Goal: Task Accomplishment & Management: Manage account settings

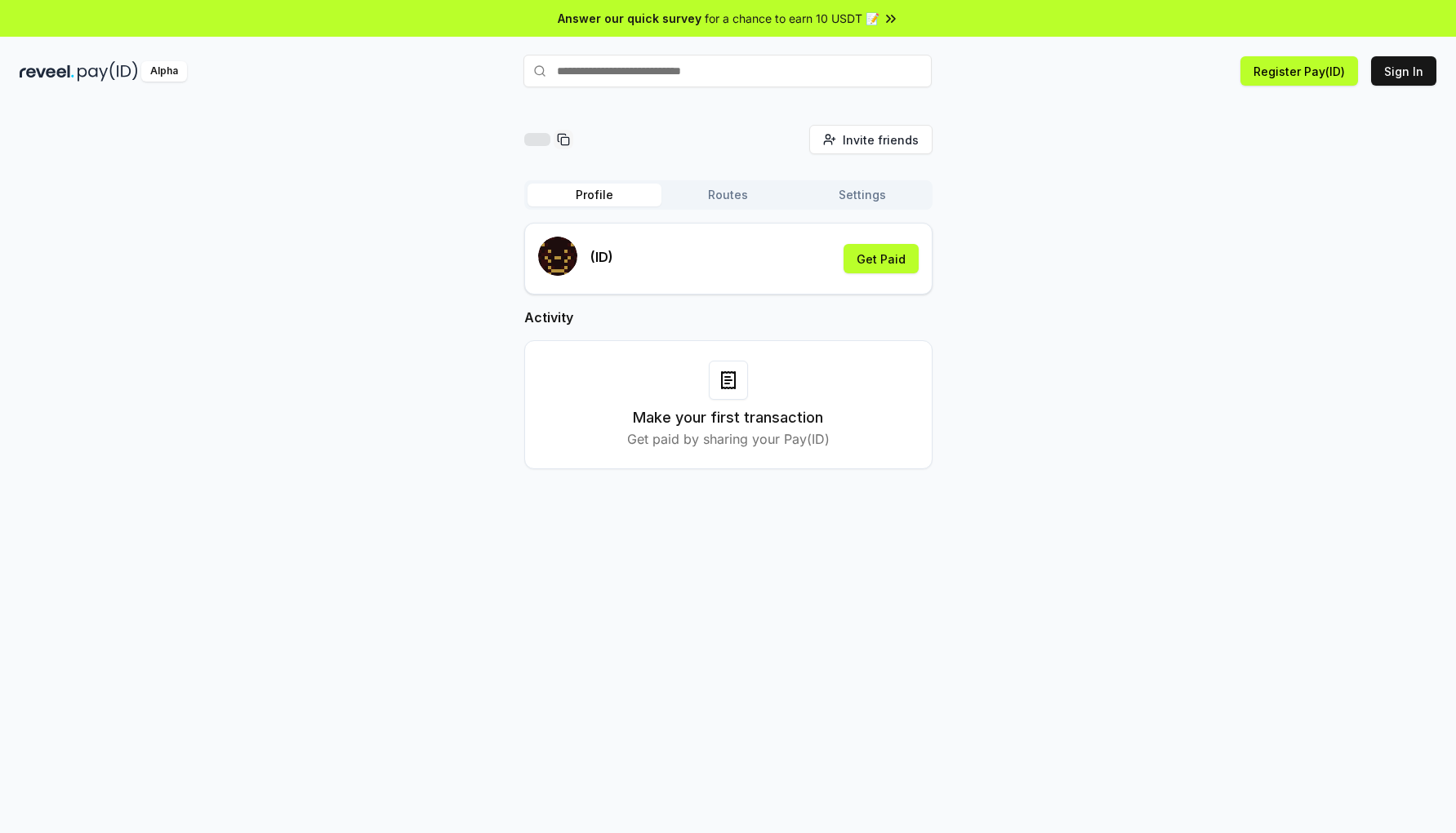
click at [729, 194] on button "Routes" at bounding box center [728, 195] width 134 height 23
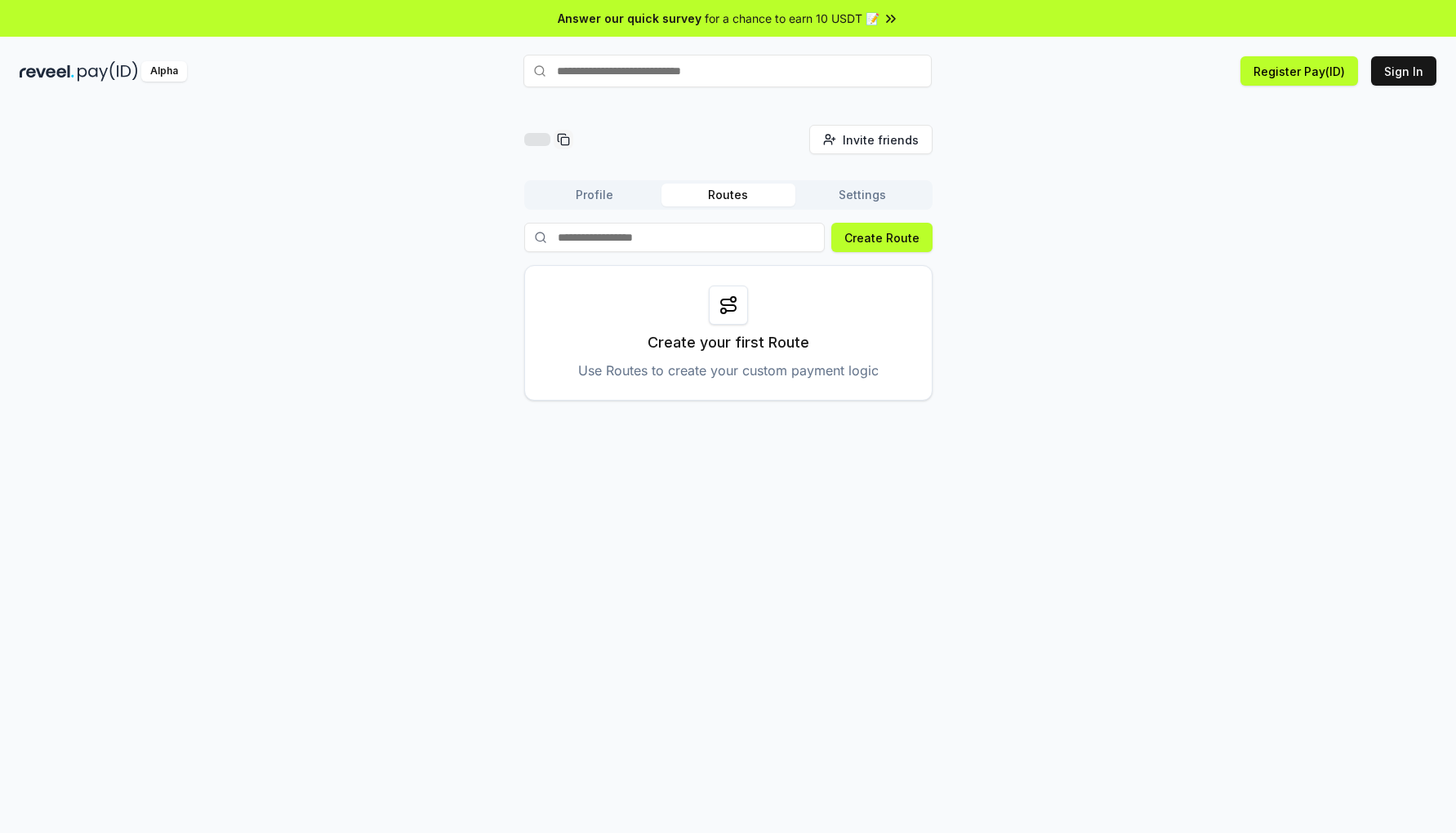
click at [860, 189] on button "Settings" at bounding box center [862, 195] width 134 height 23
click at [689, 197] on button "Routes" at bounding box center [728, 195] width 134 height 23
click at [619, 193] on button "Profile" at bounding box center [594, 195] width 134 height 23
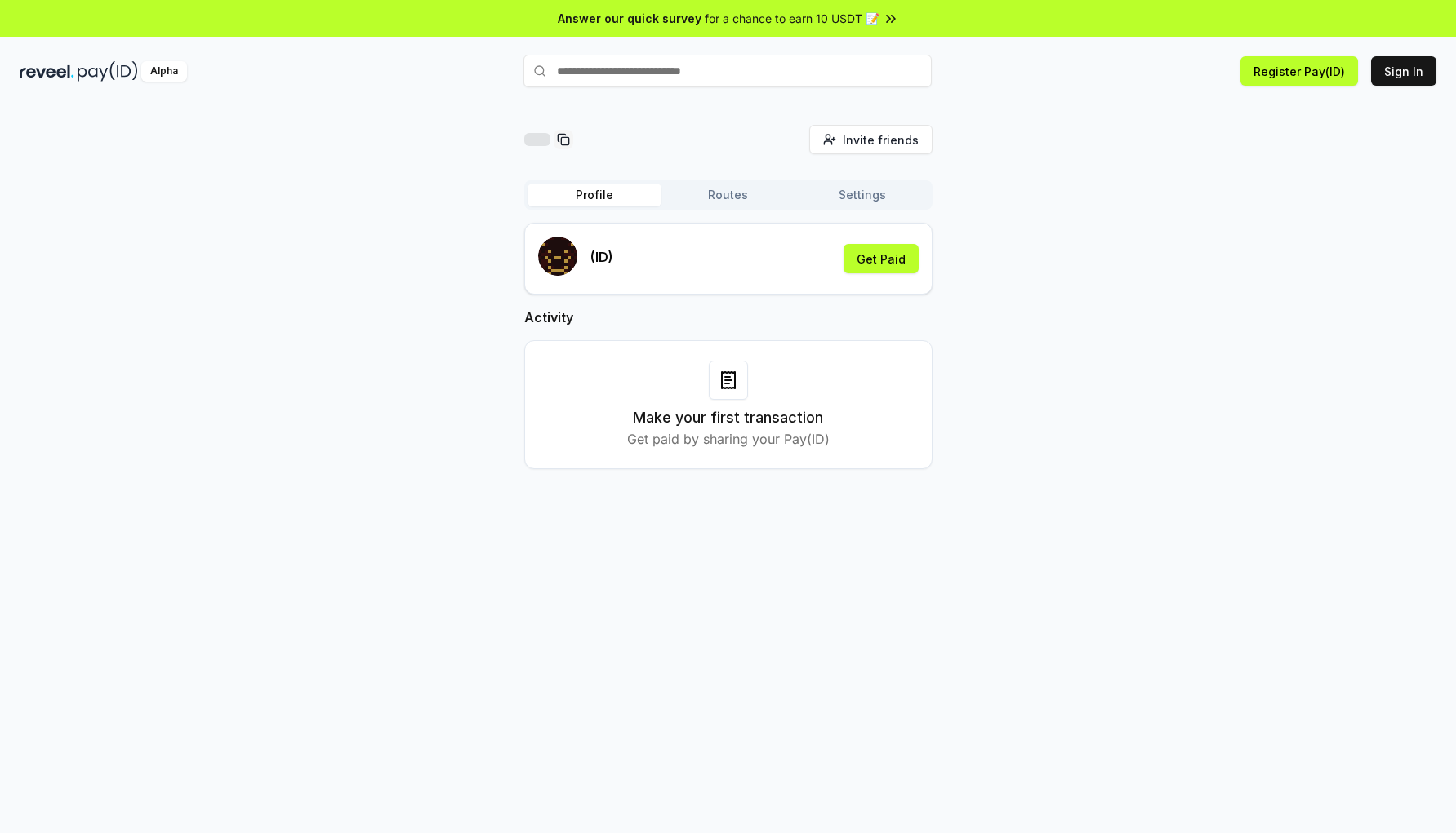
click at [726, 384] on icon at bounding box center [727, 384] width 4 height 0
click at [903, 368] on div "Make your first transaction Get paid by sharing your Pay(ID)" at bounding box center [728, 404] width 368 height 88
